Goal: Task Accomplishment & Management: Complete application form

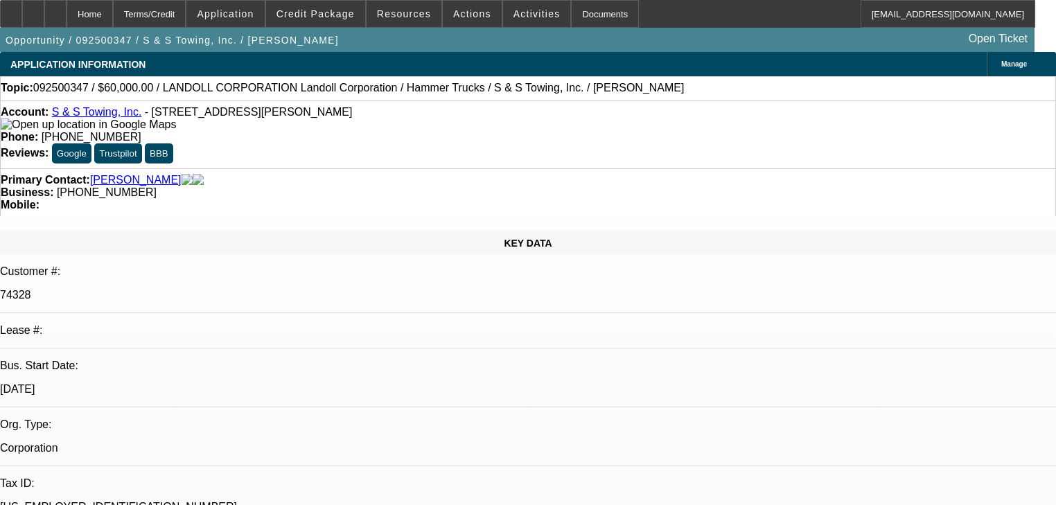
select select "0"
select select "2"
select select "0"
select select "6"
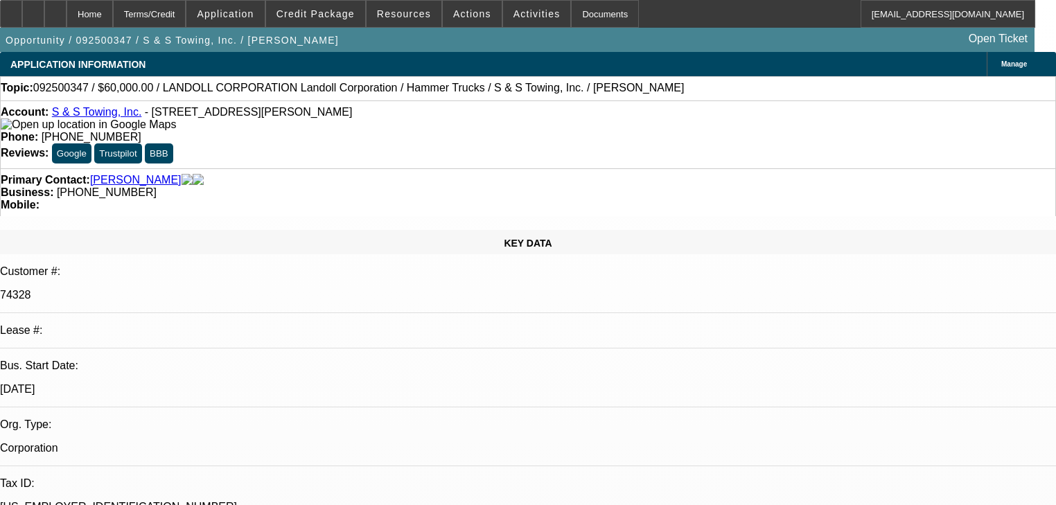
select select "0"
select select "2"
select select "0"
select select "6"
